Goal: Share content: Share content

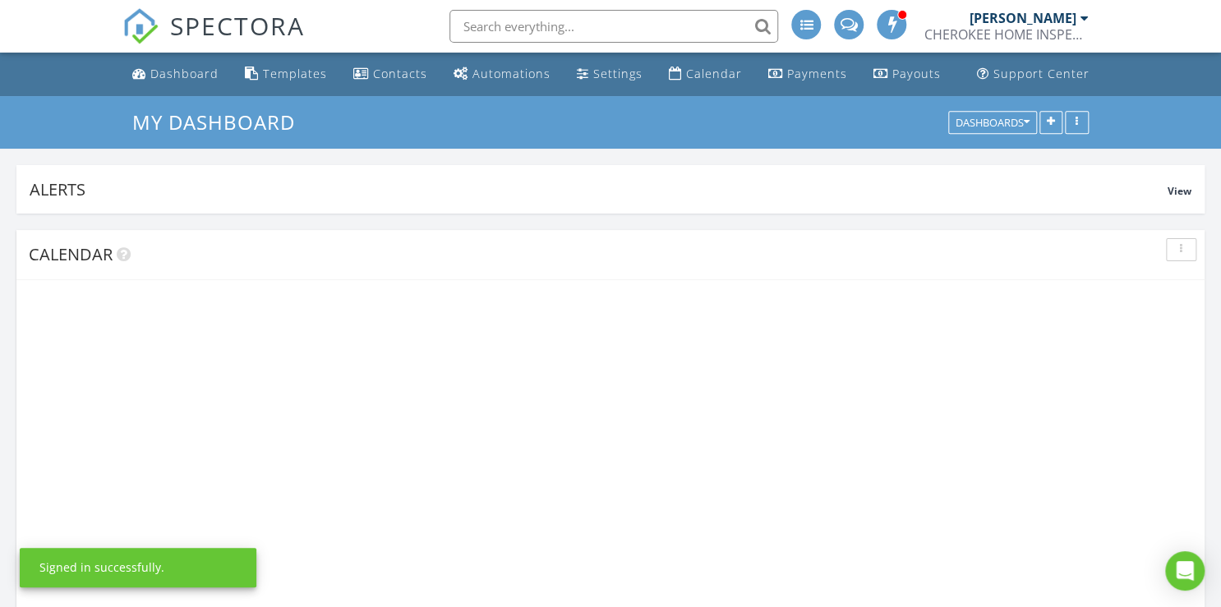
scroll to position [352, 385]
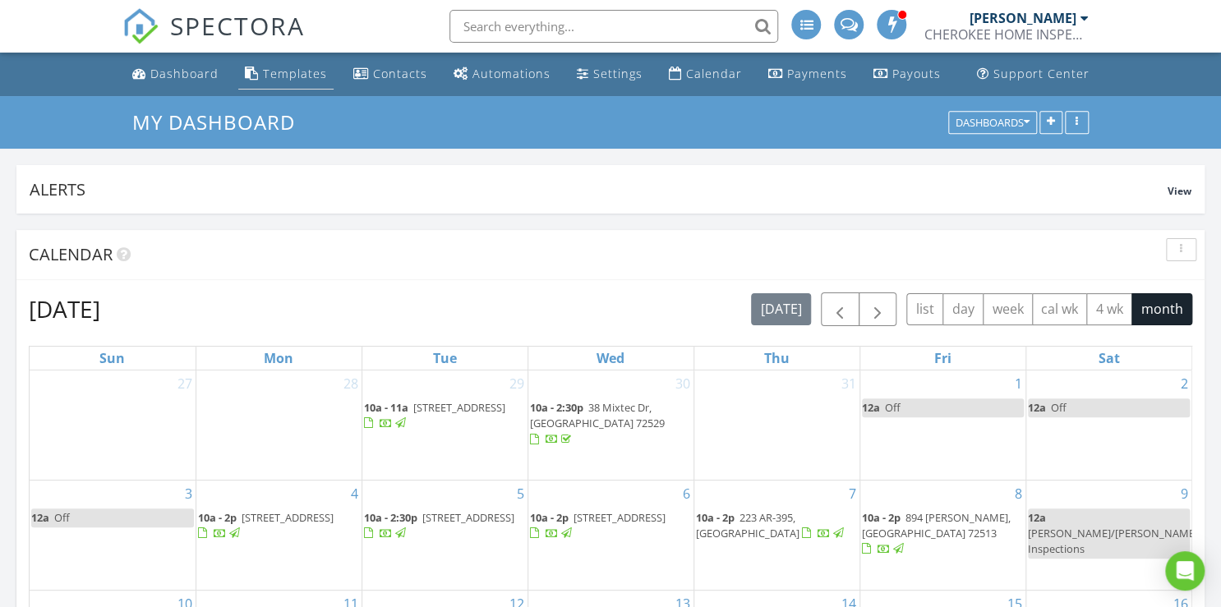
click at [297, 71] on div "Templates" at bounding box center [295, 74] width 64 height 16
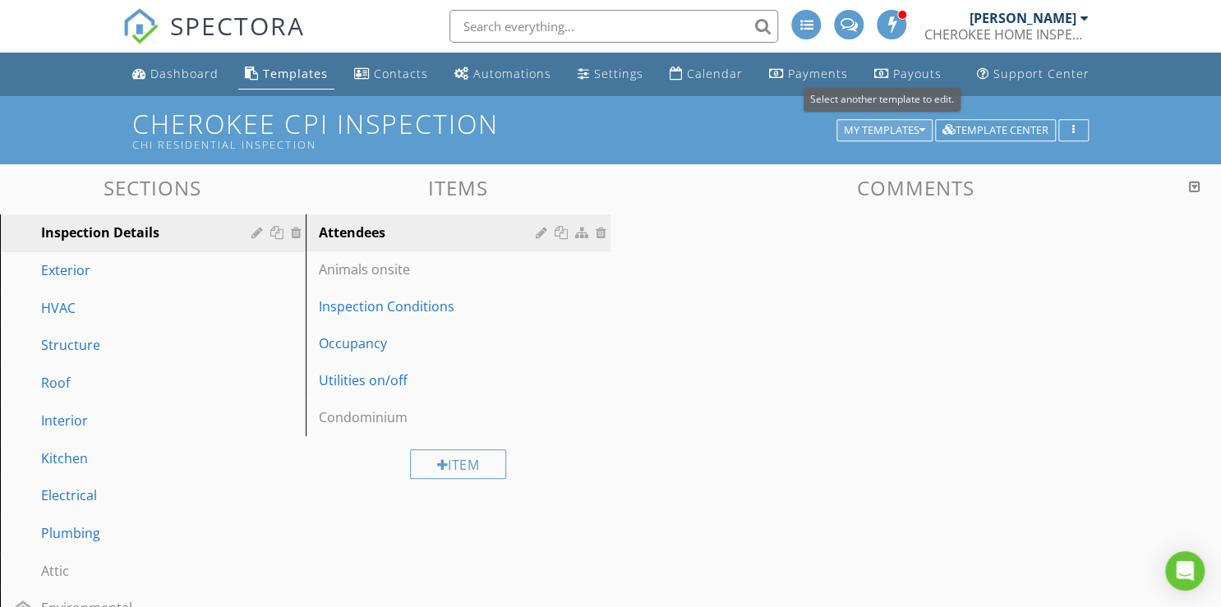
click at [921, 125] on icon "button" at bounding box center [922, 131] width 6 height 12
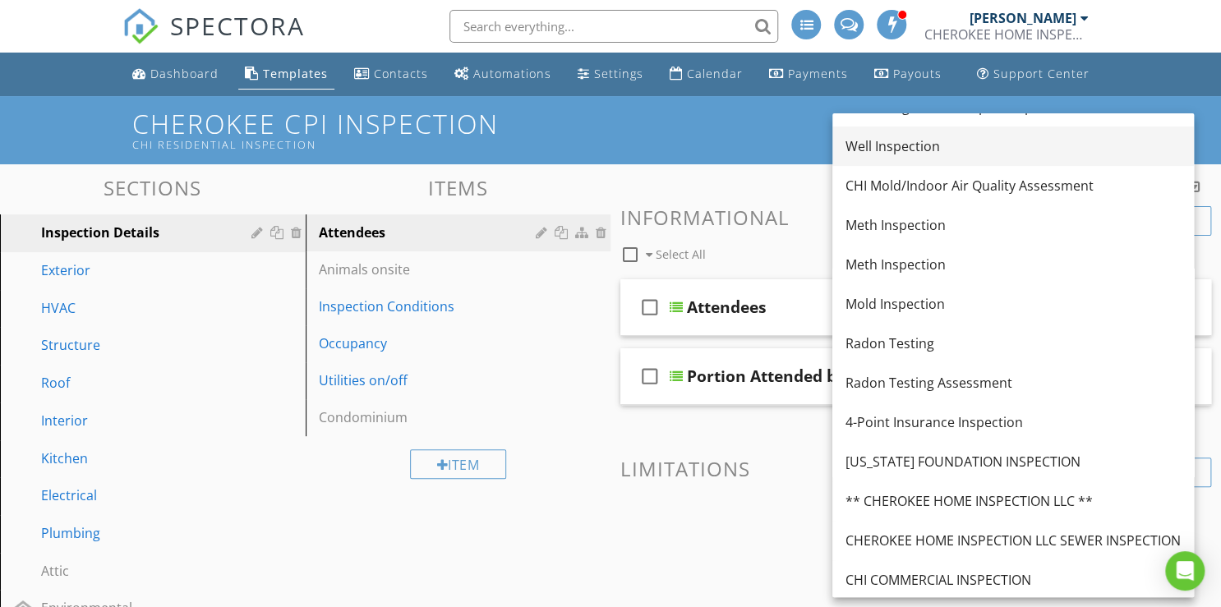
scroll to position [329, 0]
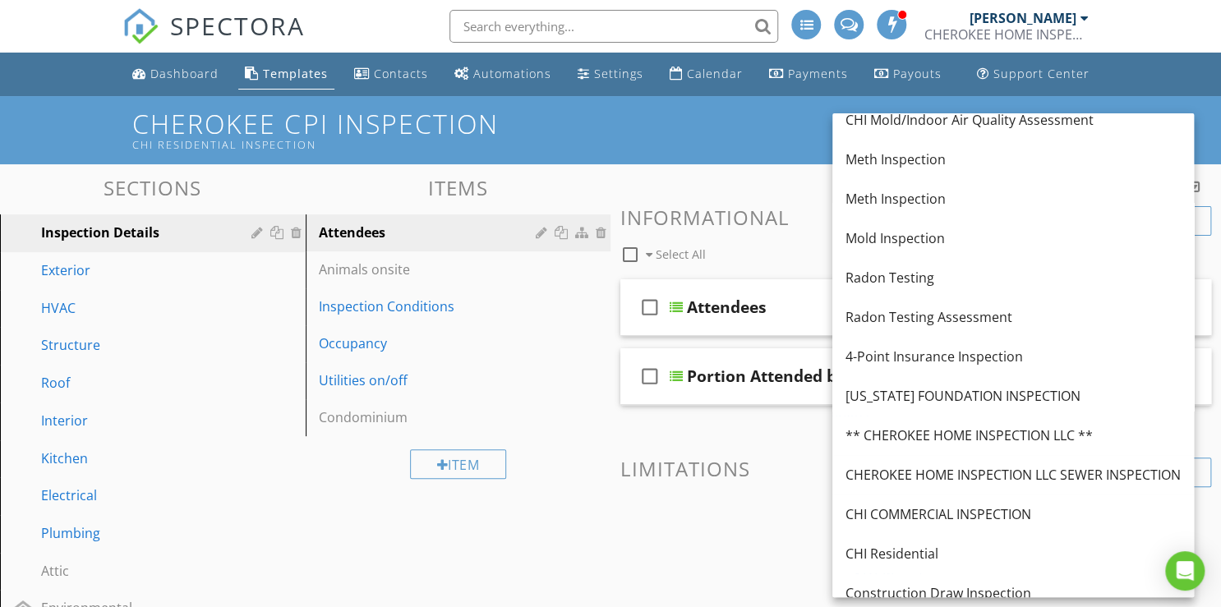
drag, startPoint x: 948, startPoint y: 472, endPoint x: 910, endPoint y: 473, distance: 37.8
click at [910, 473] on div "CHEROKEE HOME INSPECTION LLC SEWER INSPECTION" at bounding box center [1012, 475] width 335 height 20
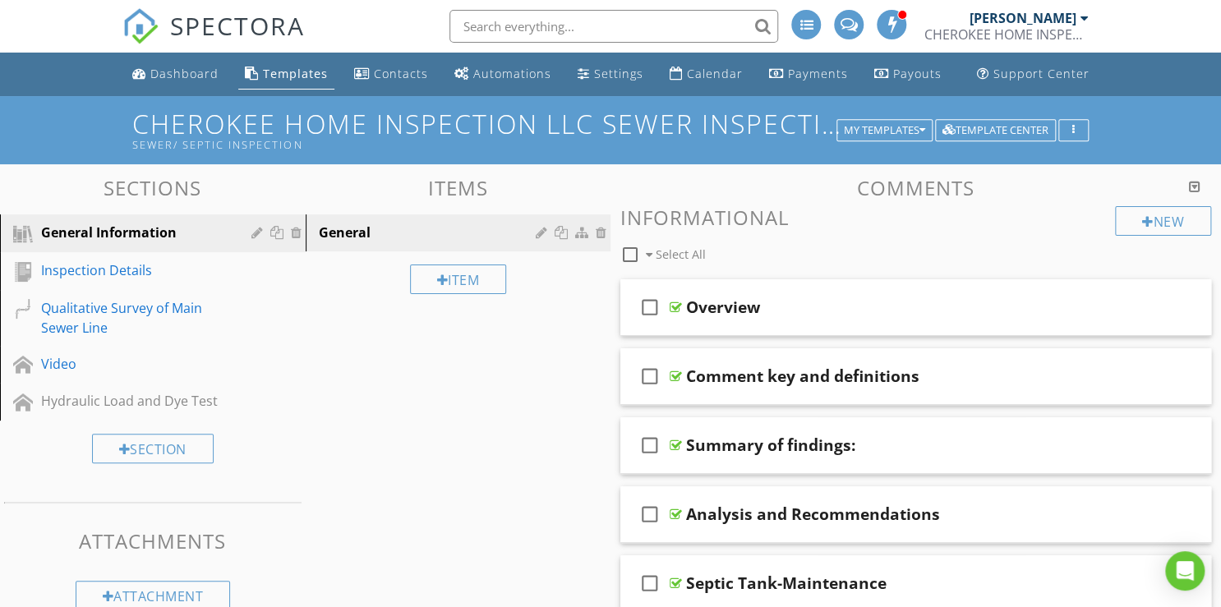
click at [1196, 186] on div at bounding box center [1195, 186] width 12 height 13
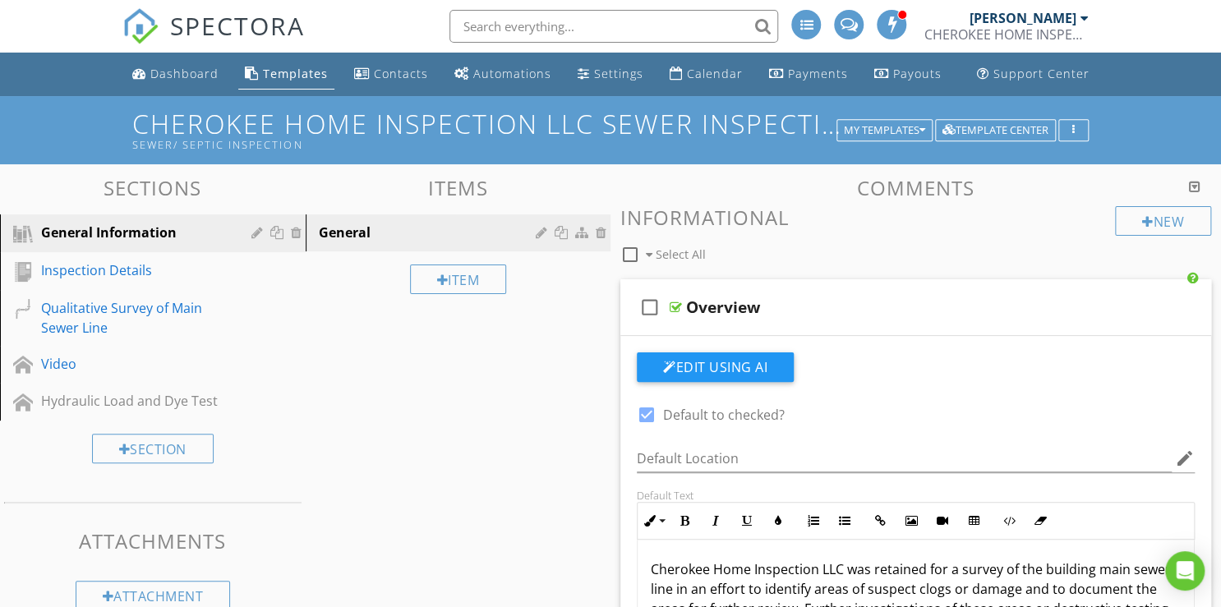
click at [1196, 186] on div at bounding box center [1195, 186] width 12 height 13
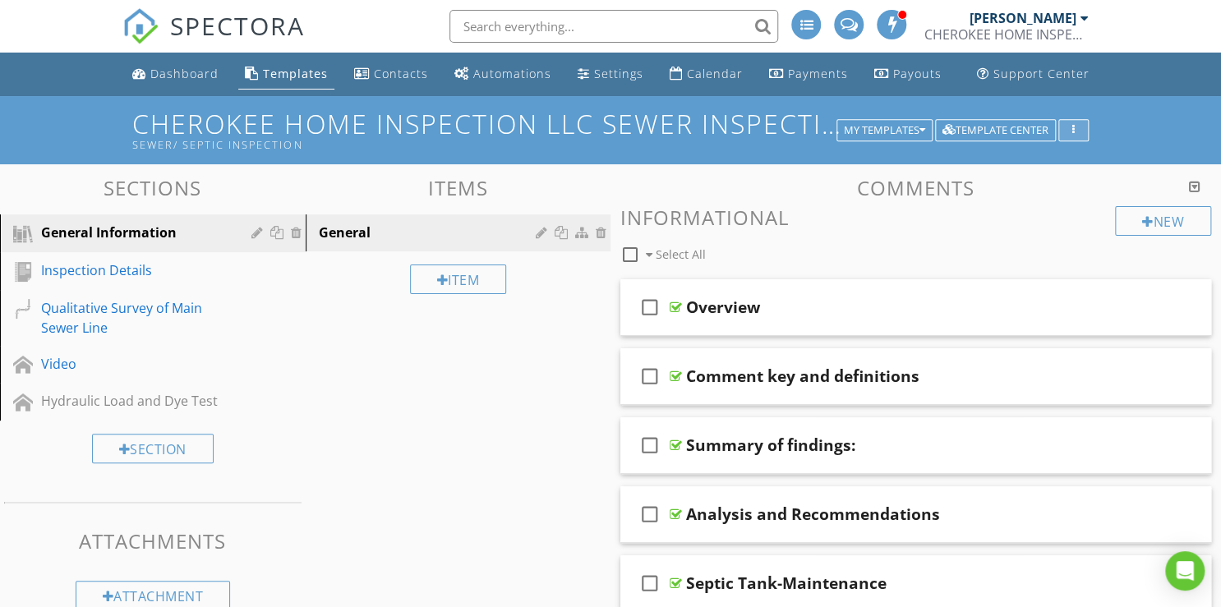
click at [1075, 128] on div "button" at bounding box center [1074, 131] width 16 height 12
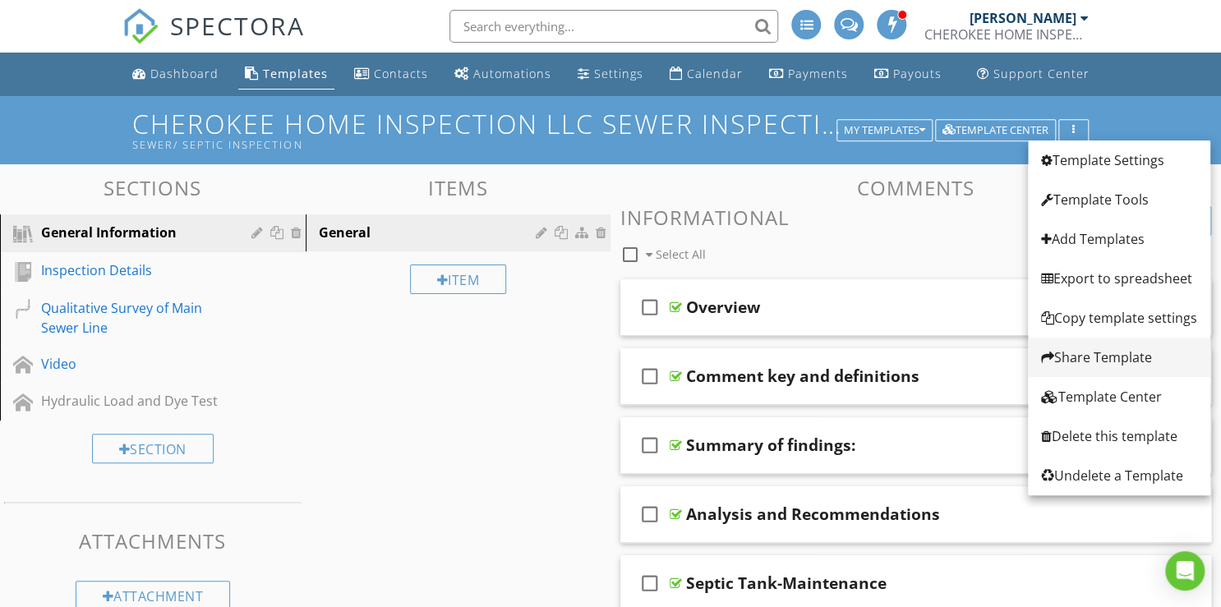
click at [1075, 357] on div "Share Template" at bounding box center [1119, 358] width 156 height 20
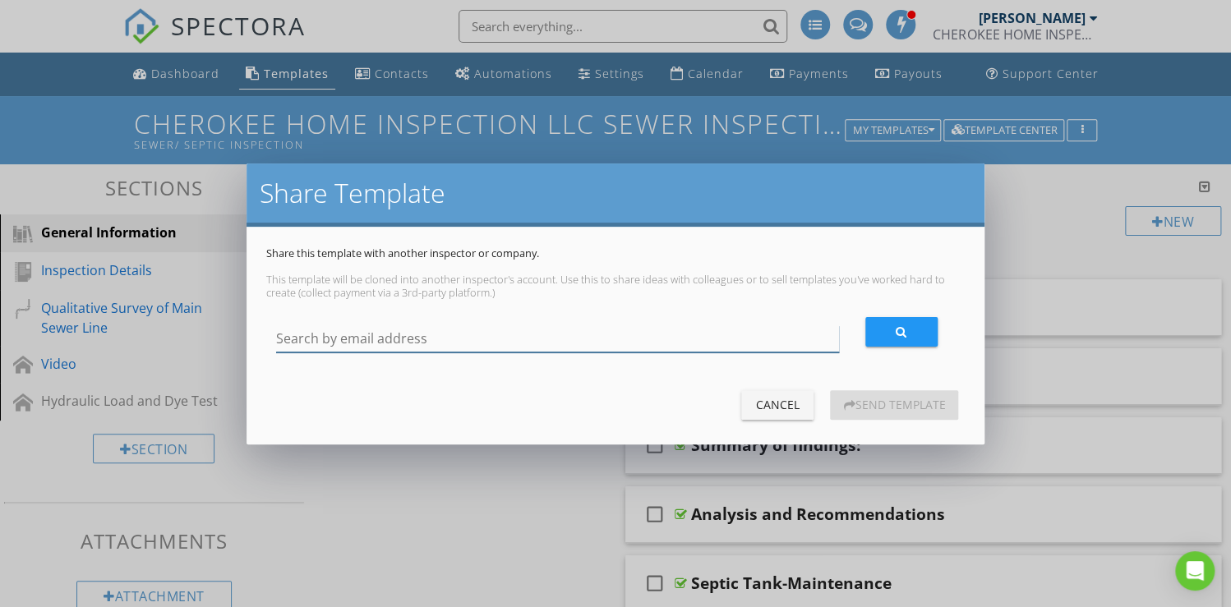
click at [332, 342] on input "Search by email address" at bounding box center [557, 338] width 563 height 27
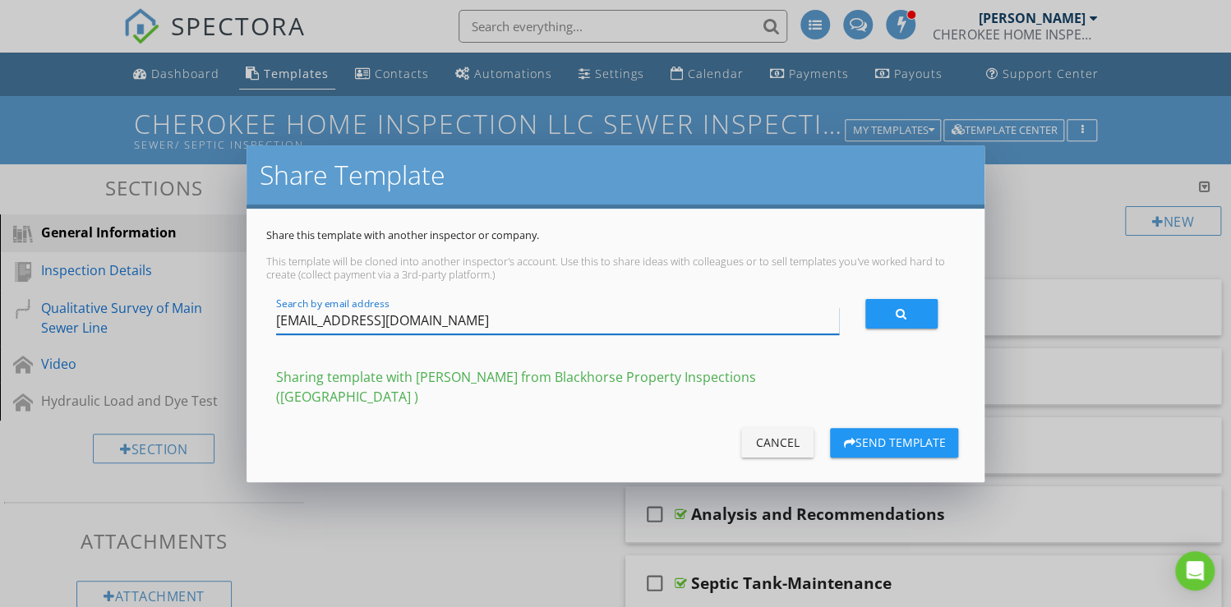
type input "dylanrdeford@gmail.com"
click at [900, 434] on div "Send Template" at bounding box center [894, 442] width 102 height 17
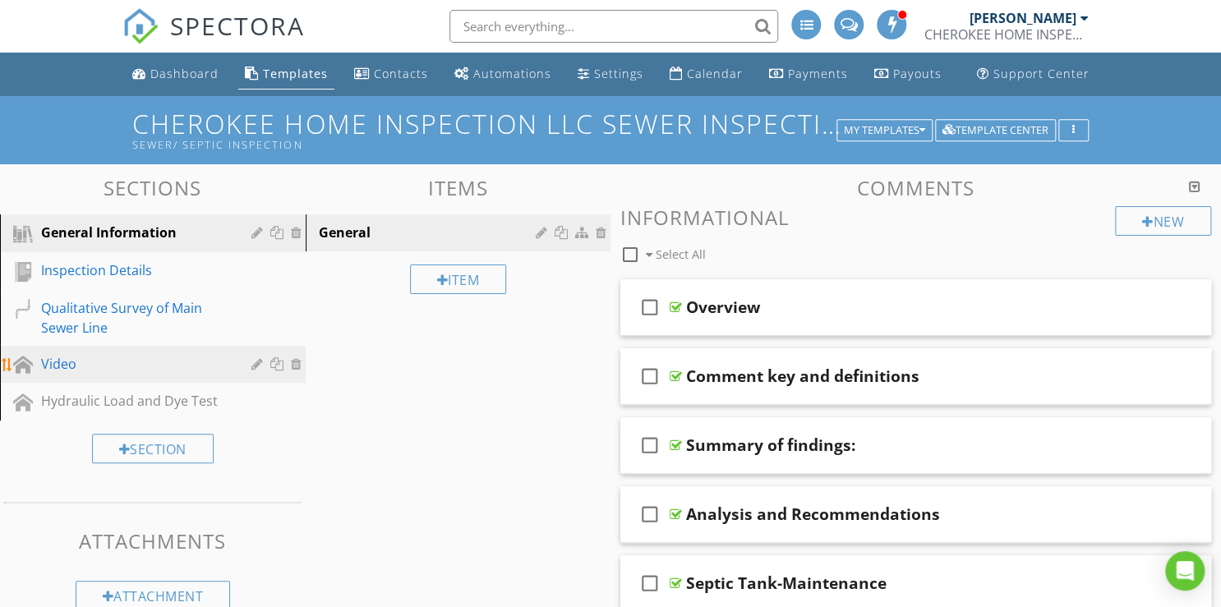
click at [60, 362] on div "Video" at bounding box center [134, 364] width 187 height 20
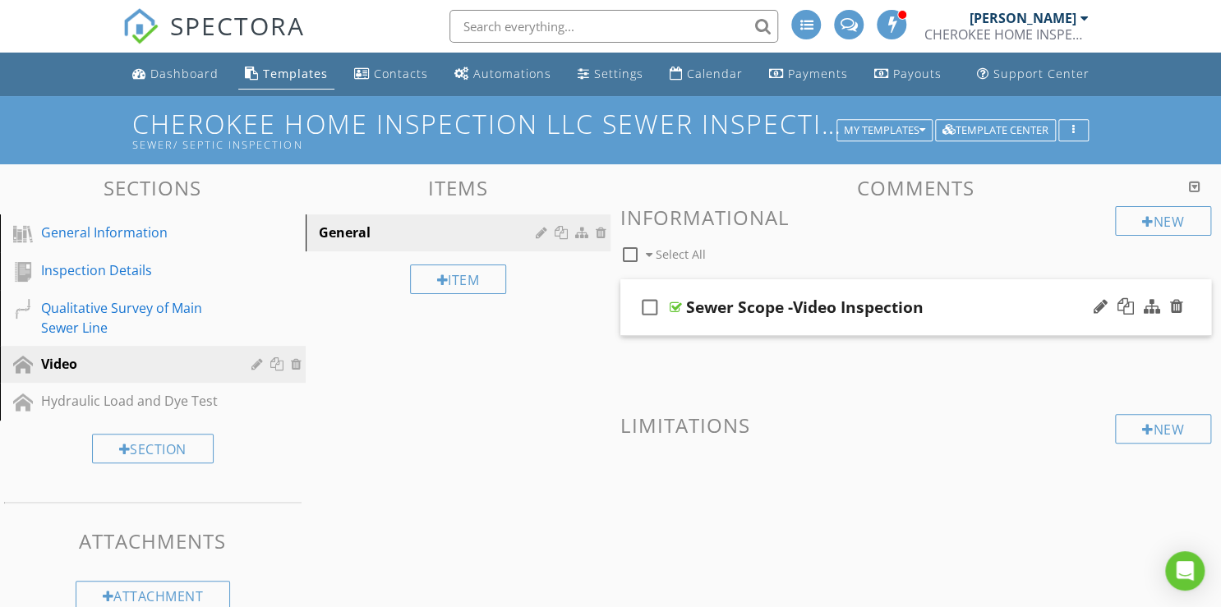
click at [711, 311] on div "Sewer Scope -Video Inspection" at bounding box center [804, 307] width 237 height 20
click at [928, 299] on input "Sewer Scope -Video Inspection" at bounding box center [895, 309] width 418 height 27
click at [654, 306] on icon "check_box_outline_blank" at bounding box center [650, 307] width 26 height 39
checkbox input "true"
click at [989, 301] on div "Sewer Scope -Video Inspection" at bounding box center [895, 307] width 418 height 20
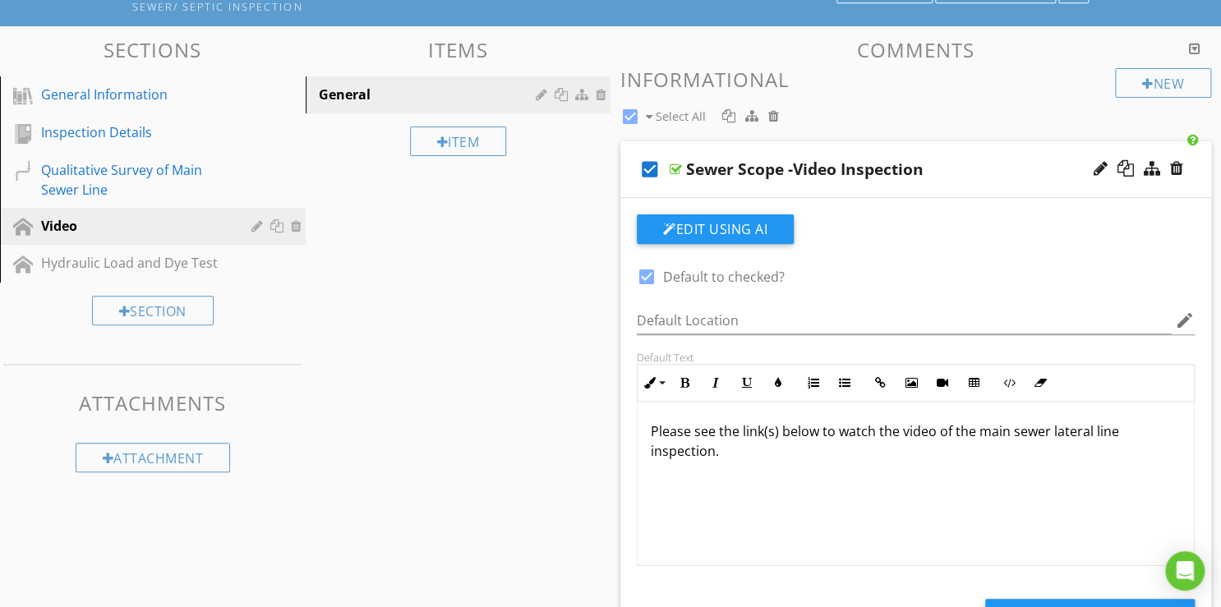
scroll to position [197, 0]
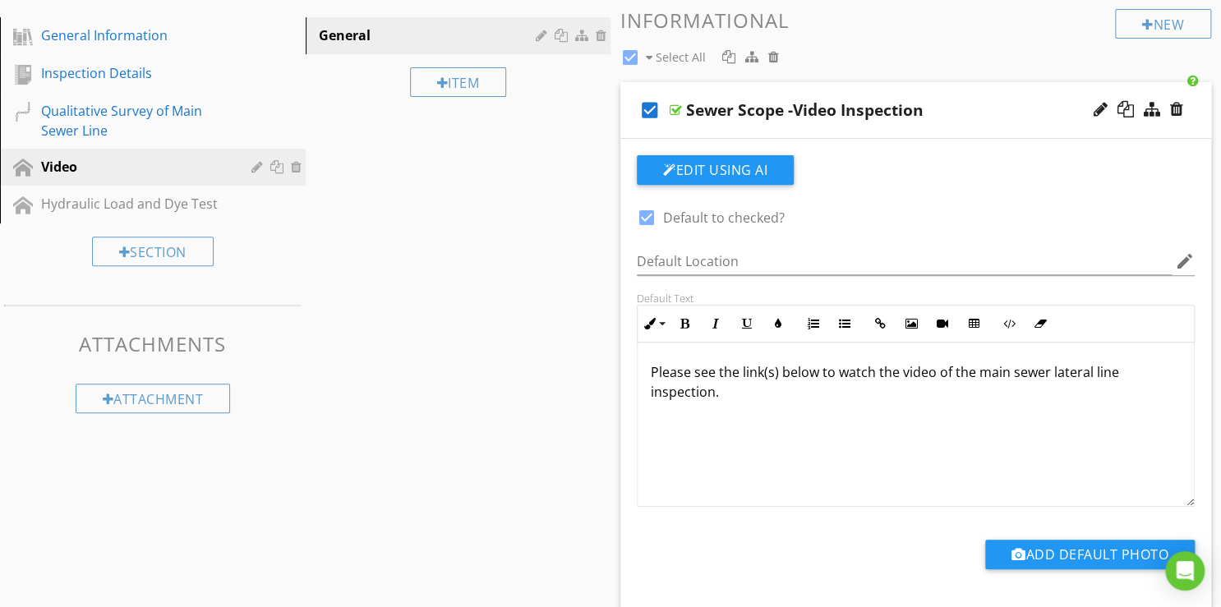
click at [831, 371] on p "Please see the link(s) below to watch the video of the main sewer lateral line …" at bounding box center [916, 381] width 530 height 39
click at [716, 370] on p "Please saw the watch the video of the main sewer lateral line inspection." at bounding box center [916, 372] width 530 height 20
click at [792, 371] on p "Please watch the watch the video of the main sewer lateral line inspection." at bounding box center [916, 372] width 530 height 20
click at [1047, 371] on p "Please watch the video of the main sewer lateral line inspection." at bounding box center [916, 372] width 530 height 20
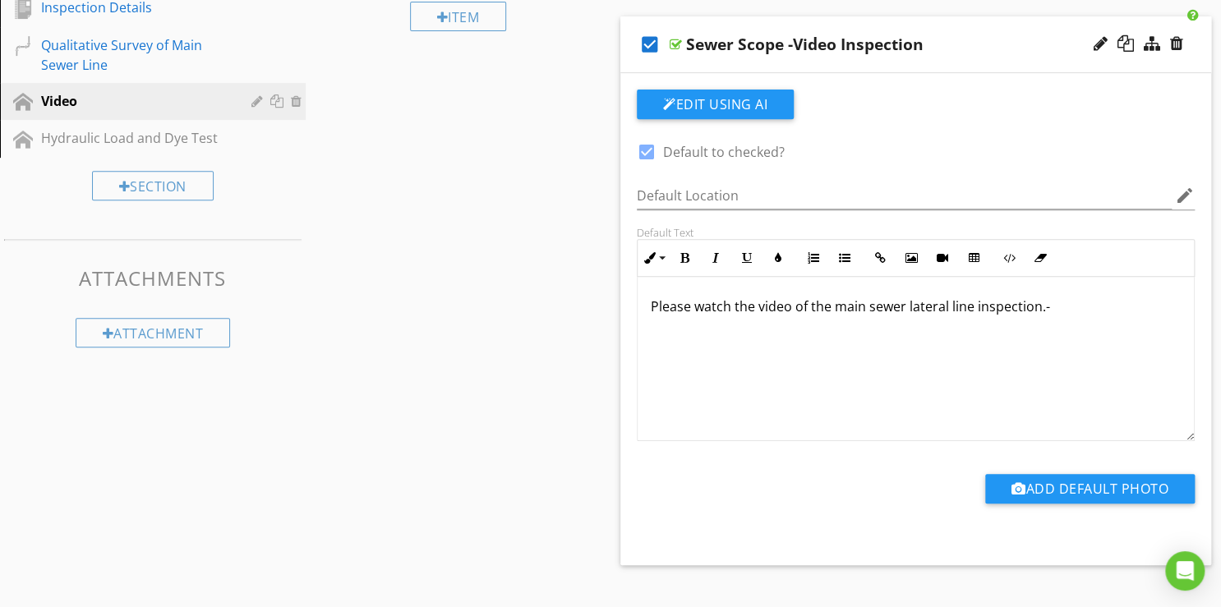
scroll to position [0, 0]
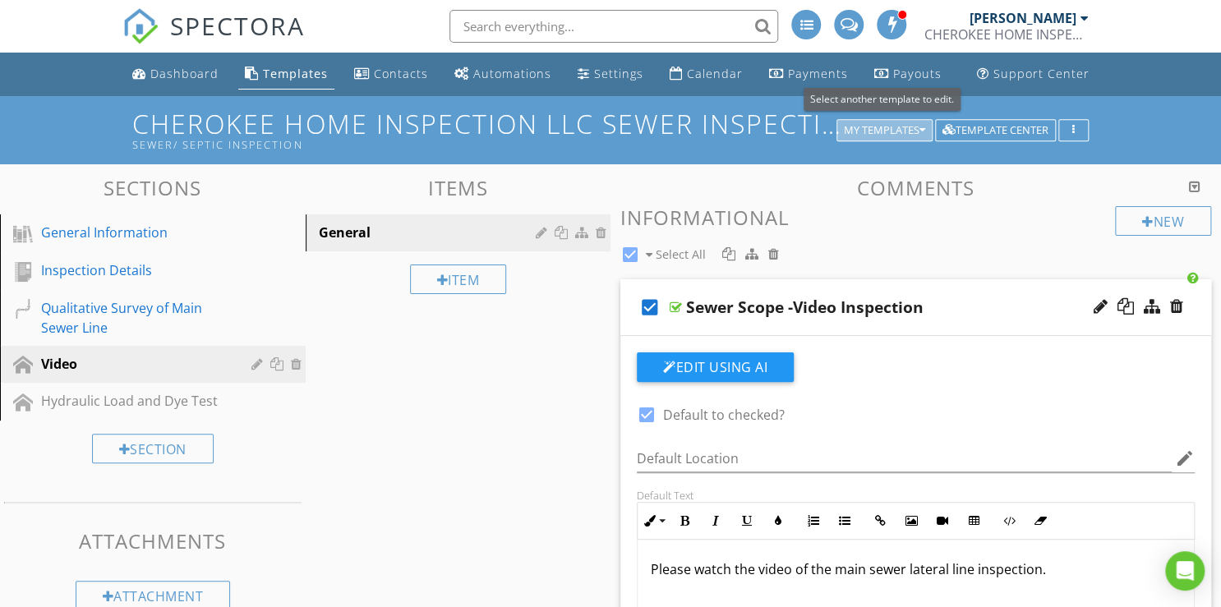
click at [924, 130] on icon "button" at bounding box center [922, 131] width 6 height 12
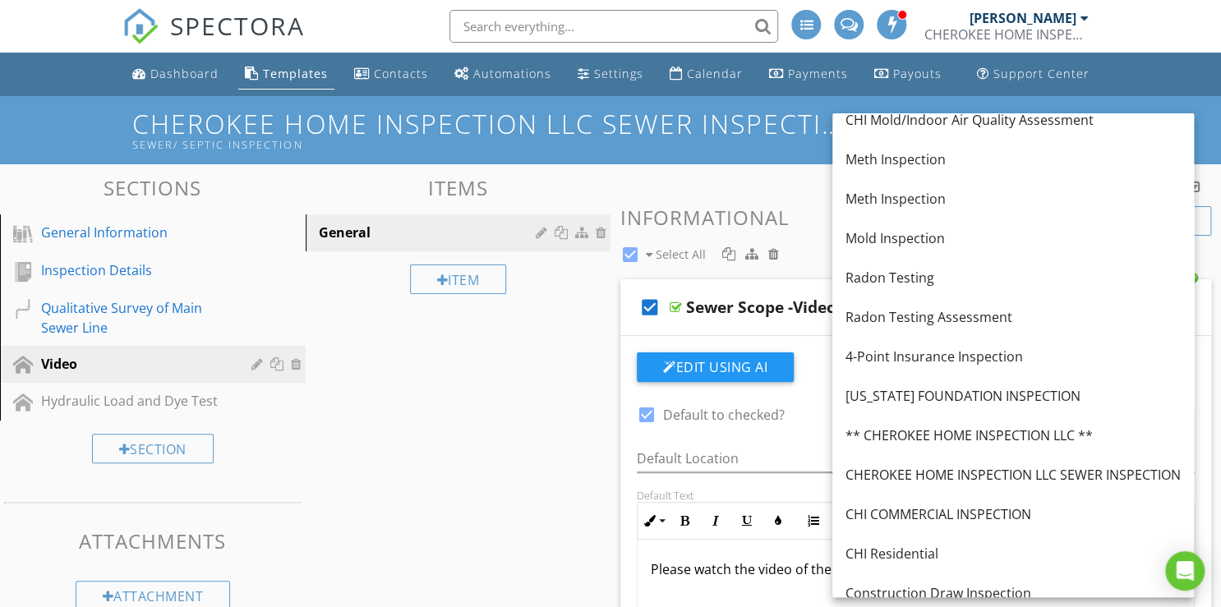
click at [463, 442] on div "Sections General Information Inspection Details Qualitative Survey of Main Sewe…" at bounding box center [610, 607] width 1221 height 887
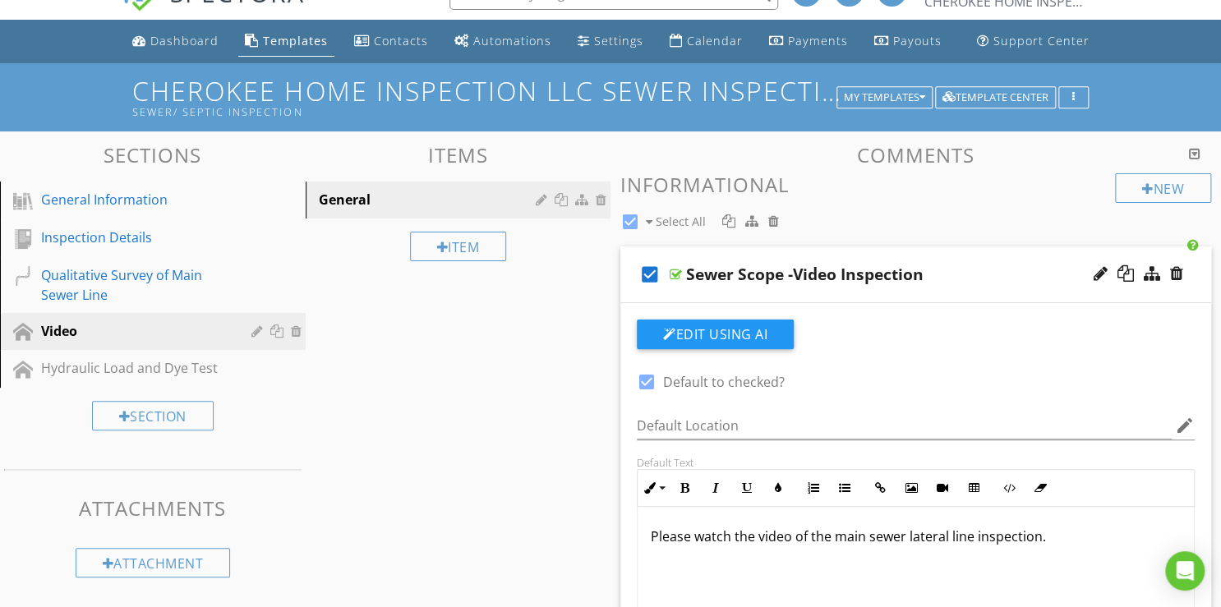
scroll to position [66, 0]
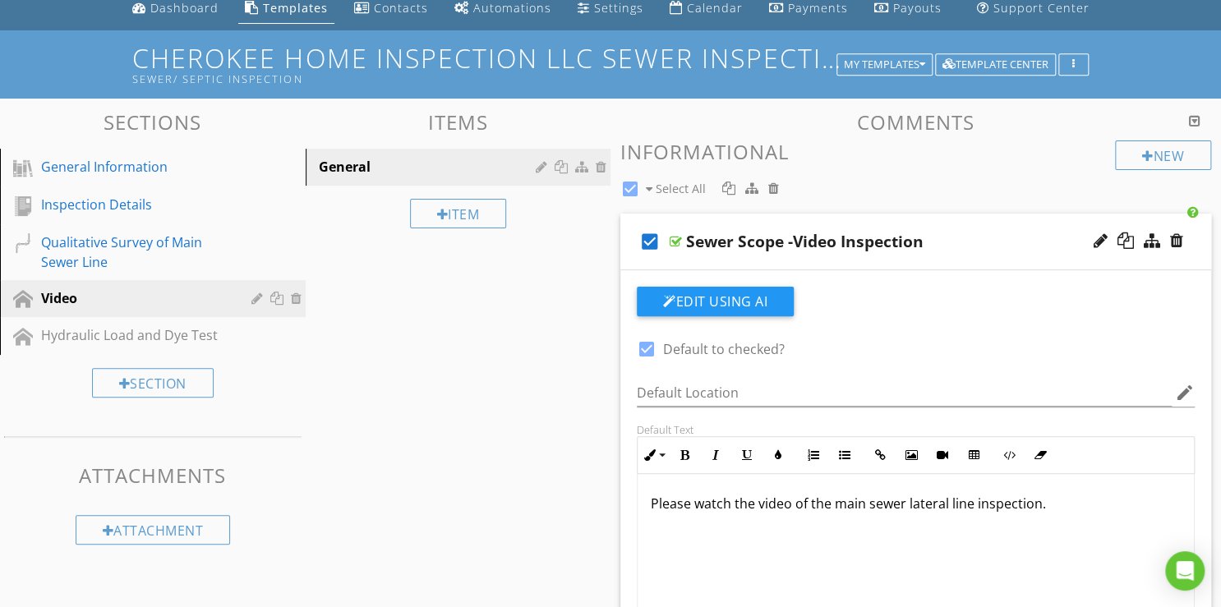
click at [790, 54] on h1 "CHEROKEE HOME INSPECTION LLC SEWER INSPECTION Sewer/ Septic Inspection" at bounding box center [610, 65] width 956 height 42
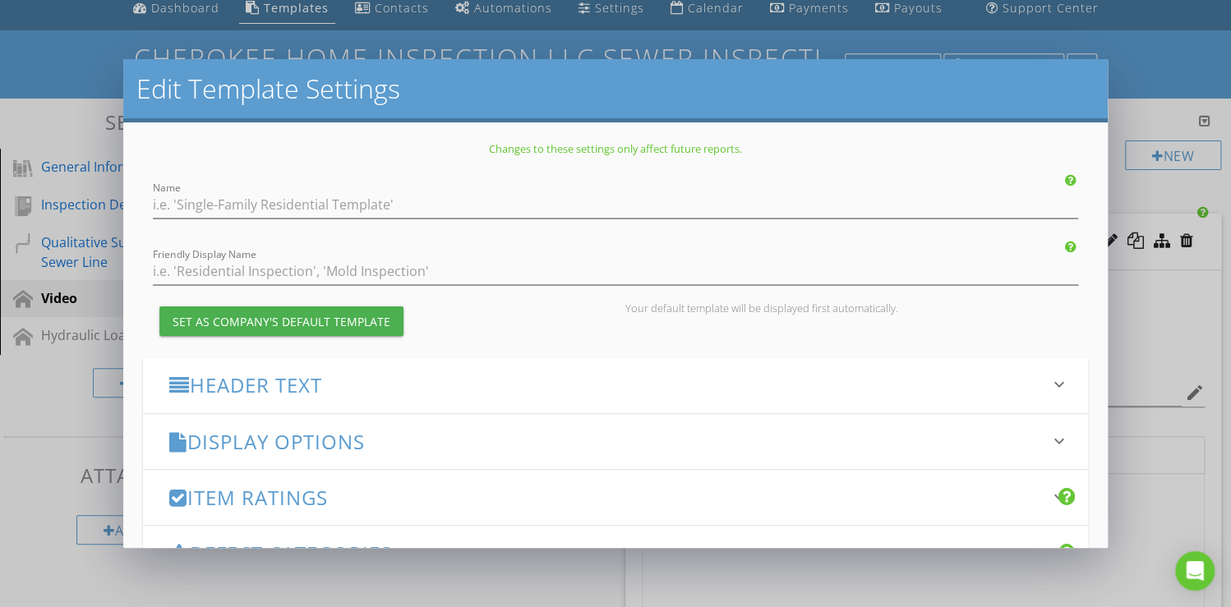
type input "CHEROKEE HOME INSPECTION LLC SEWER INSPECTION"
type input "Sewer/ Septic Inspection"
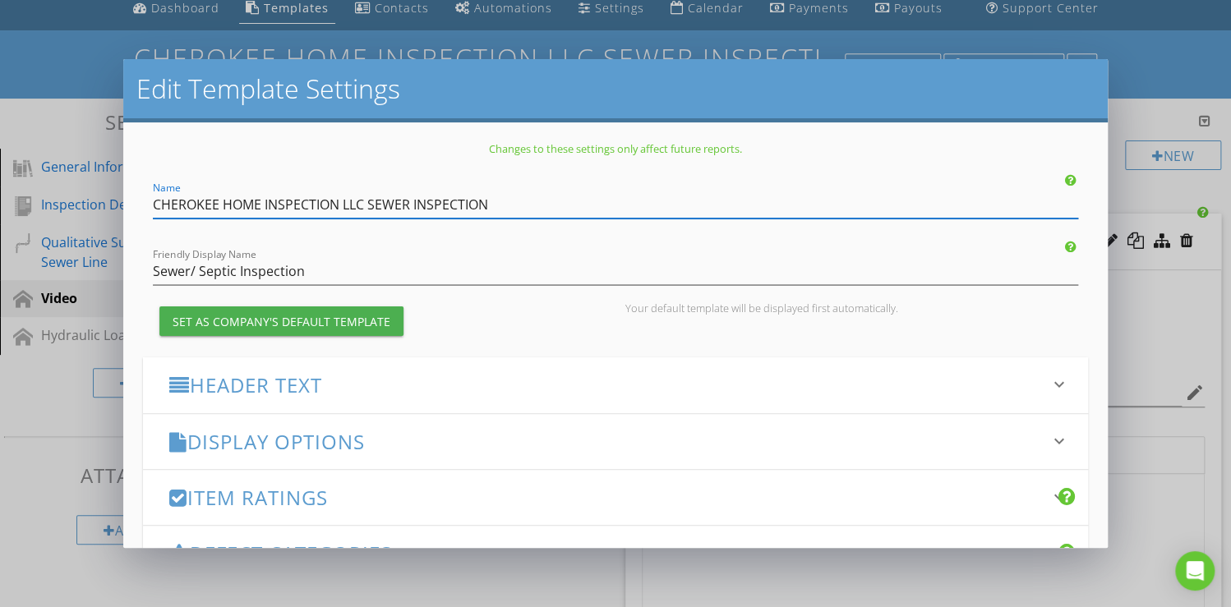
click at [1157, 47] on div "Edit Template Settings Changes to these settings only affect future reports. Na…" at bounding box center [615, 303] width 1231 height 607
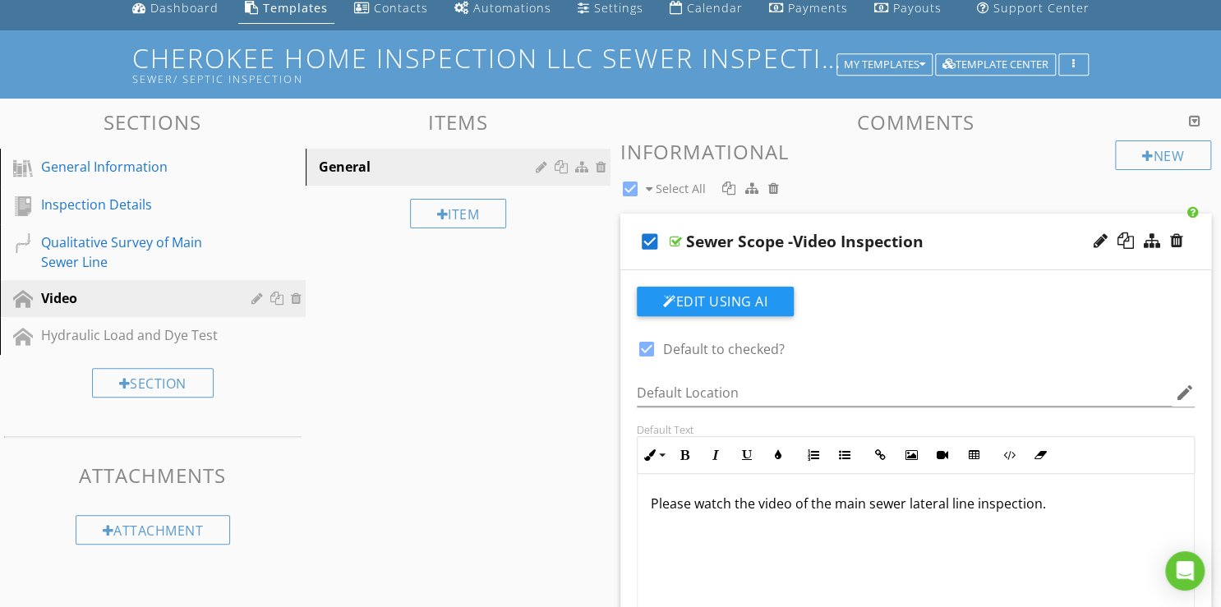
click at [333, 56] on h1 "CHEROKEE HOME INSPECTION LLC SEWER INSPECTION Sewer/ Septic Inspection" at bounding box center [610, 65] width 956 height 42
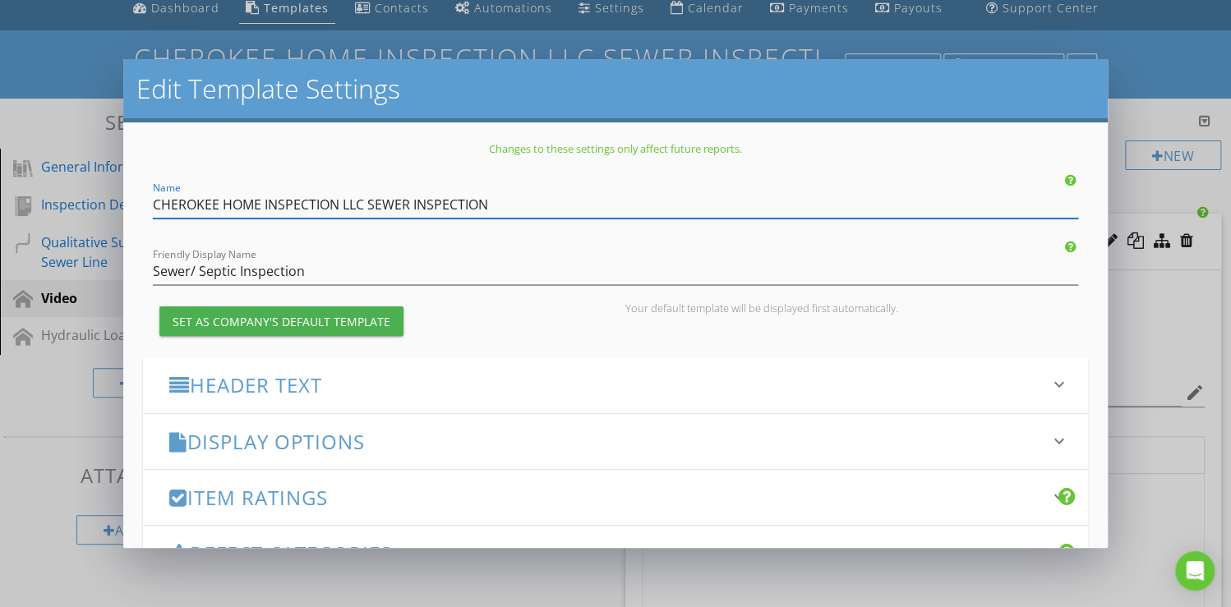
click at [1167, 41] on div "Edit Template Settings Changes to these settings only affect future reports. Na…" at bounding box center [615, 303] width 1231 height 607
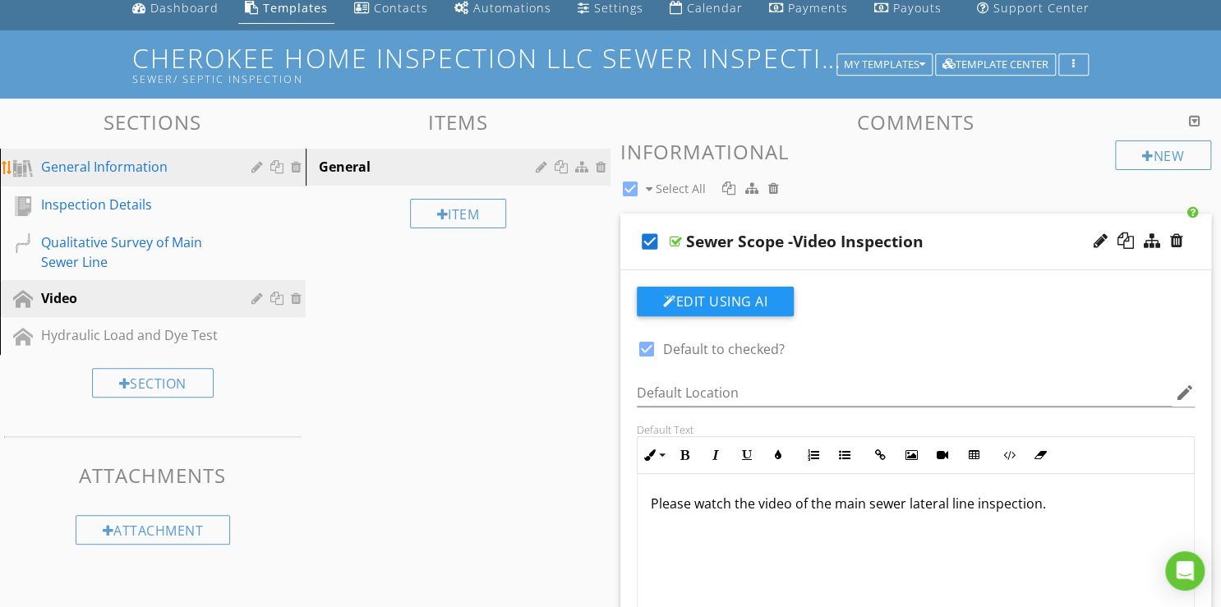
click at [112, 165] on div "General Information" at bounding box center [134, 167] width 187 height 20
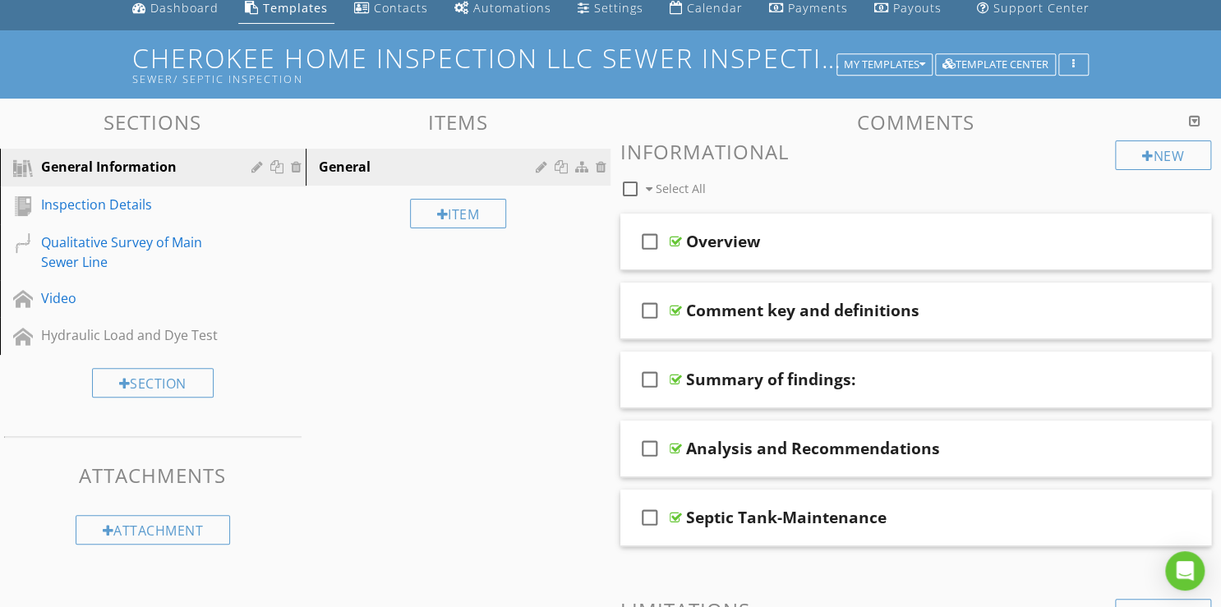
click at [274, 56] on h1 "CHEROKEE HOME INSPECTION LLC SEWER INSPECTION Sewer/ Septic Inspection" at bounding box center [610, 65] width 956 height 42
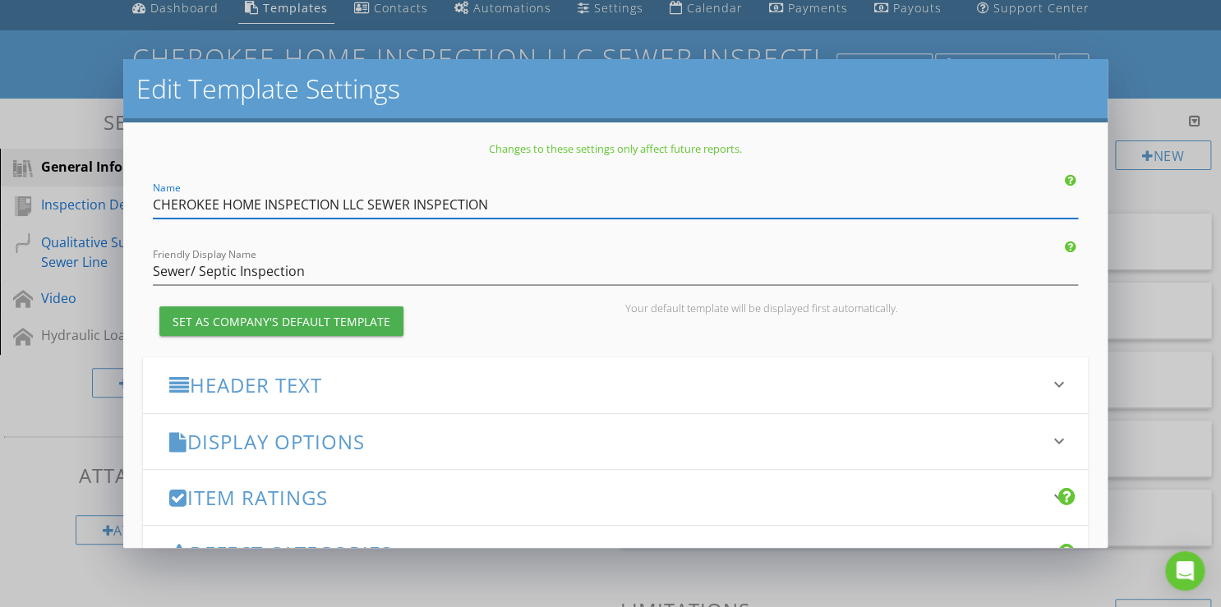
click at [1149, 48] on div "Edit Template Settings Changes to these settings only affect future reports. Na…" at bounding box center [610, 303] width 1221 height 607
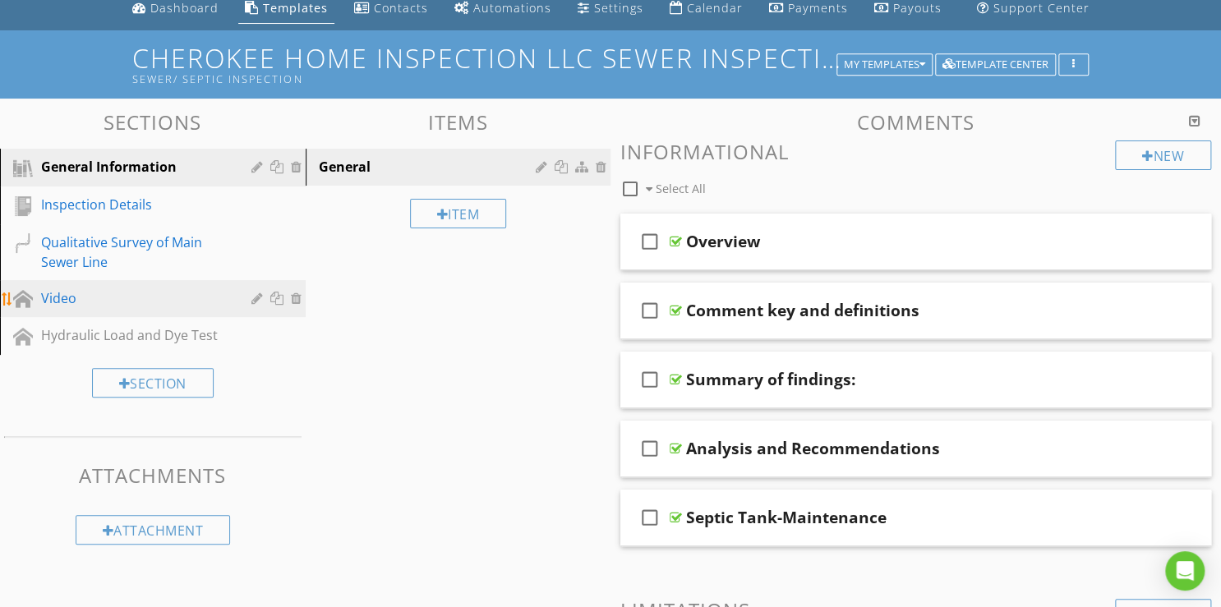
click at [76, 305] on div "Video" at bounding box center [134, 298] width 187 height 20
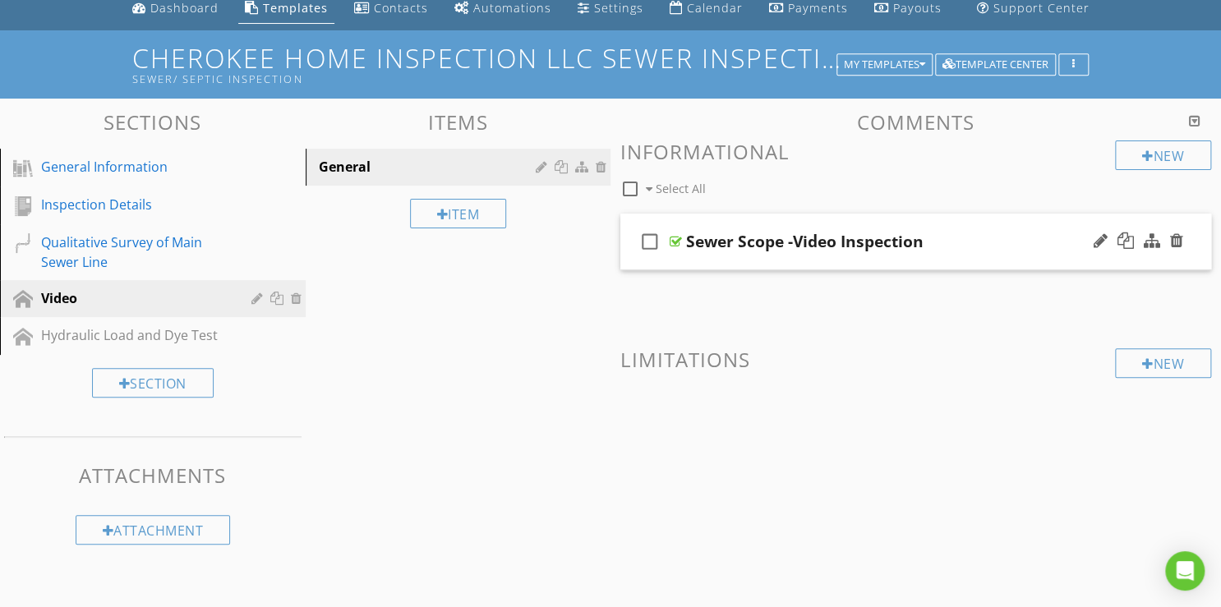
click at [854, 237] on div "Sewer Scope -Video Inspection" at bounding box center [804, 242] width 237 height 20
click at [652, 240] on icon "check_box_outline_blank" at bounding box center [650, 241] width 26 height 39
click at [970, 237] on div "Sewer Scope -Video Inspection" at bounding box center [895, 242] width 418 height 20
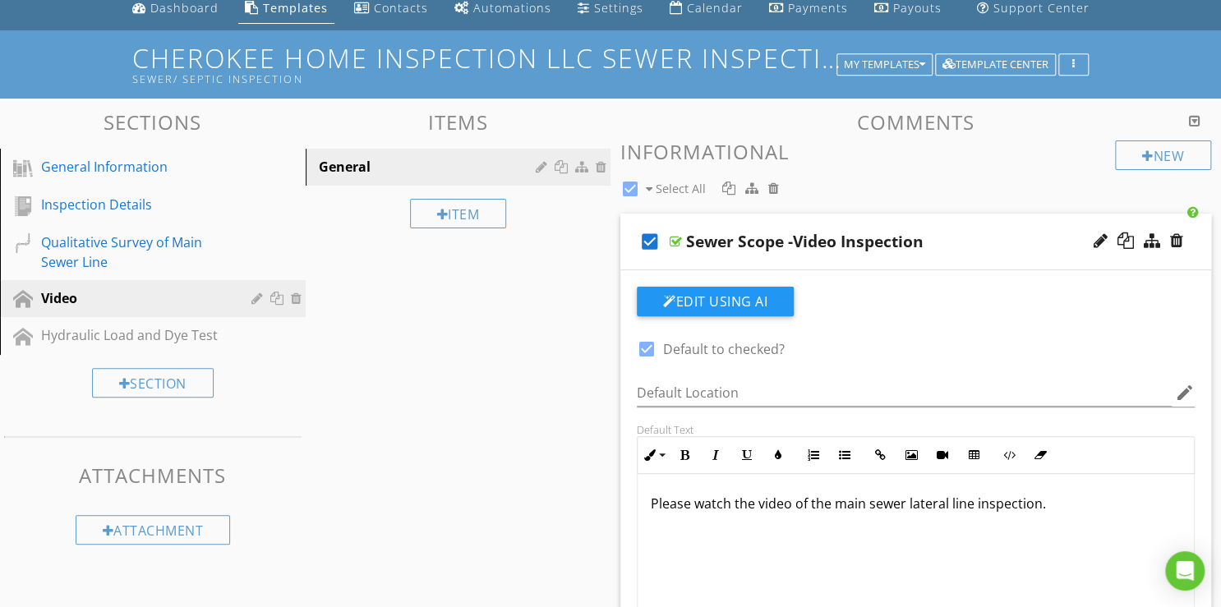
click at [650, 243] on icon "check_box" at bounding box center [650, 241] width 26 height 39
checkbox input "false"
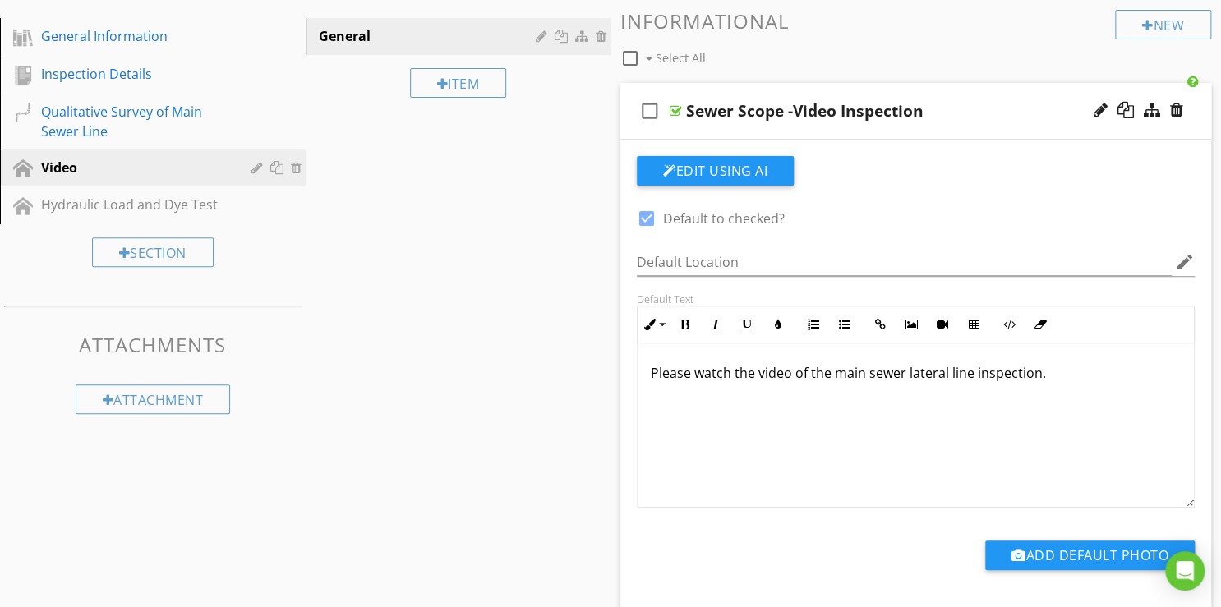
scroll to position [197, 0]
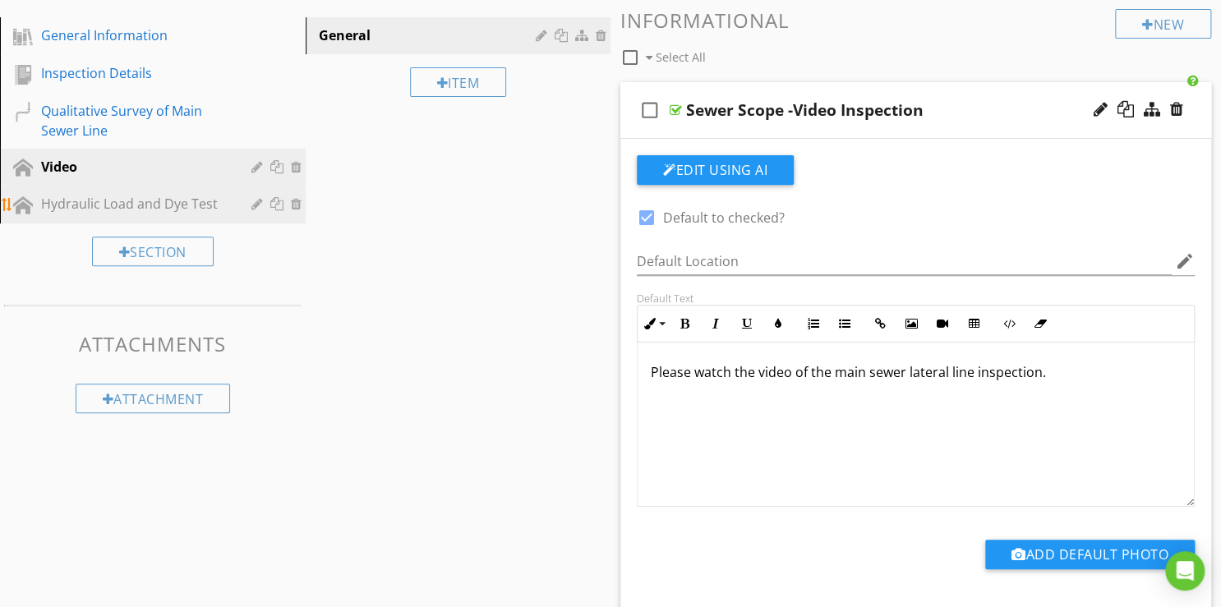
click at [102, 205] on div "Hydraulic Load and Dye Test" at bounding box center [134, 204] width 187 height 20
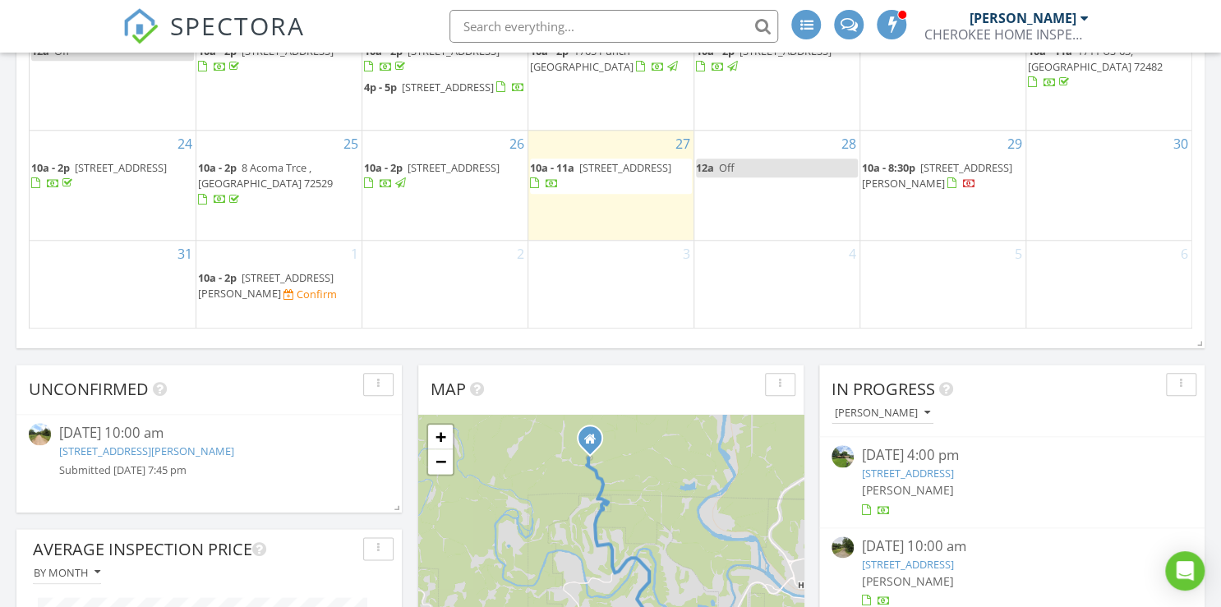
scroll to position [657, 0]
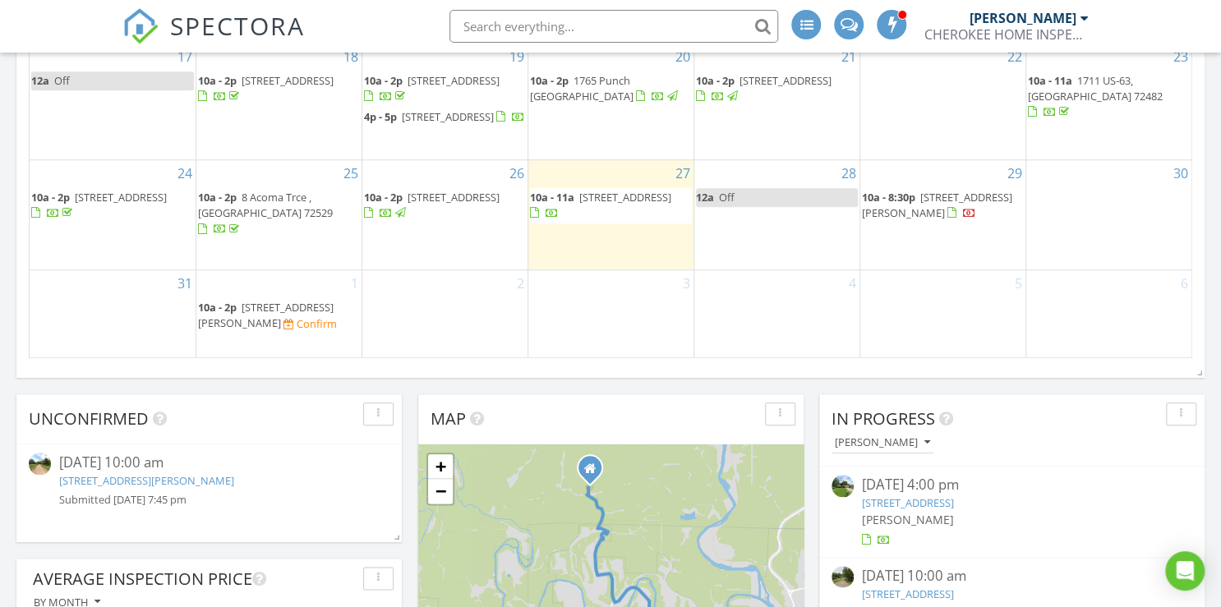
click at [279, 305] on span "437 Seagraves Circle, Hardy 72452" at bounding box center [266, 315] width 136 height 30
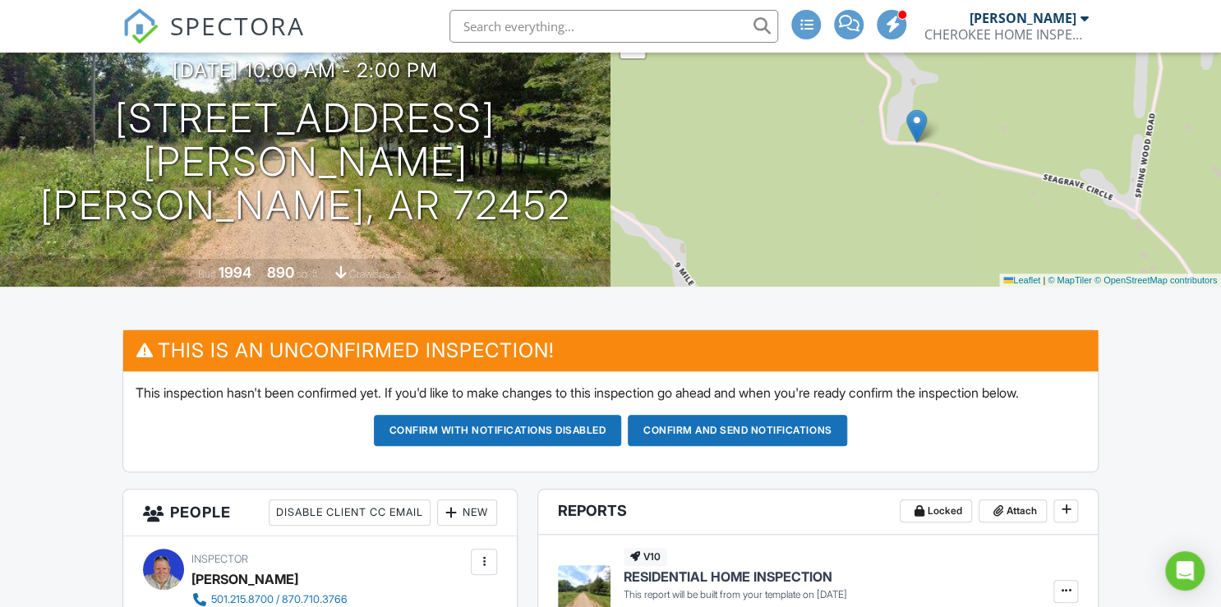
scroll to position [131, 0]
